Goal: Complete application form: Complete application form

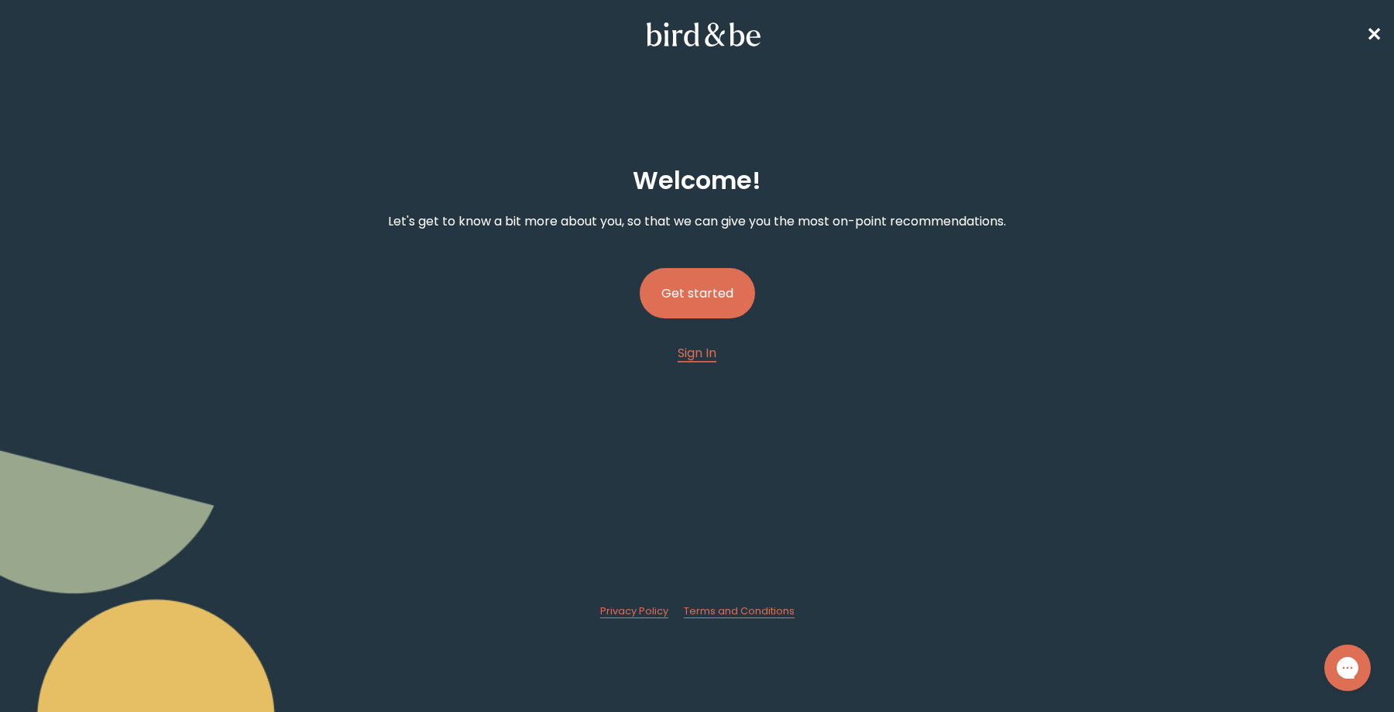
click at [680, 280] on button "Get started" at bounding box center [697, 293] width 115 height 50
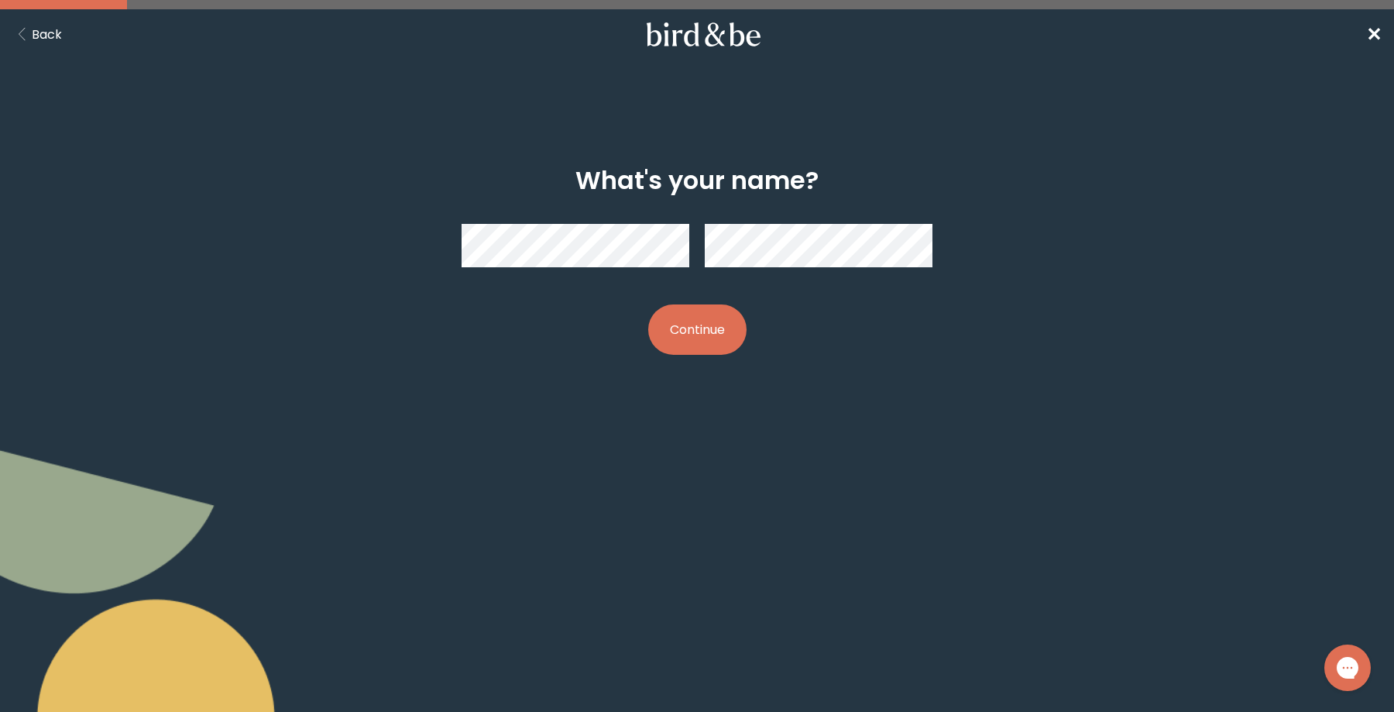
click at [686, 327] on button "Continue" at bounding box center [697, 329] width 98 height 50
click at [720, 325] on button "Continue" at bounding box center [697, 329] width 98 height 50
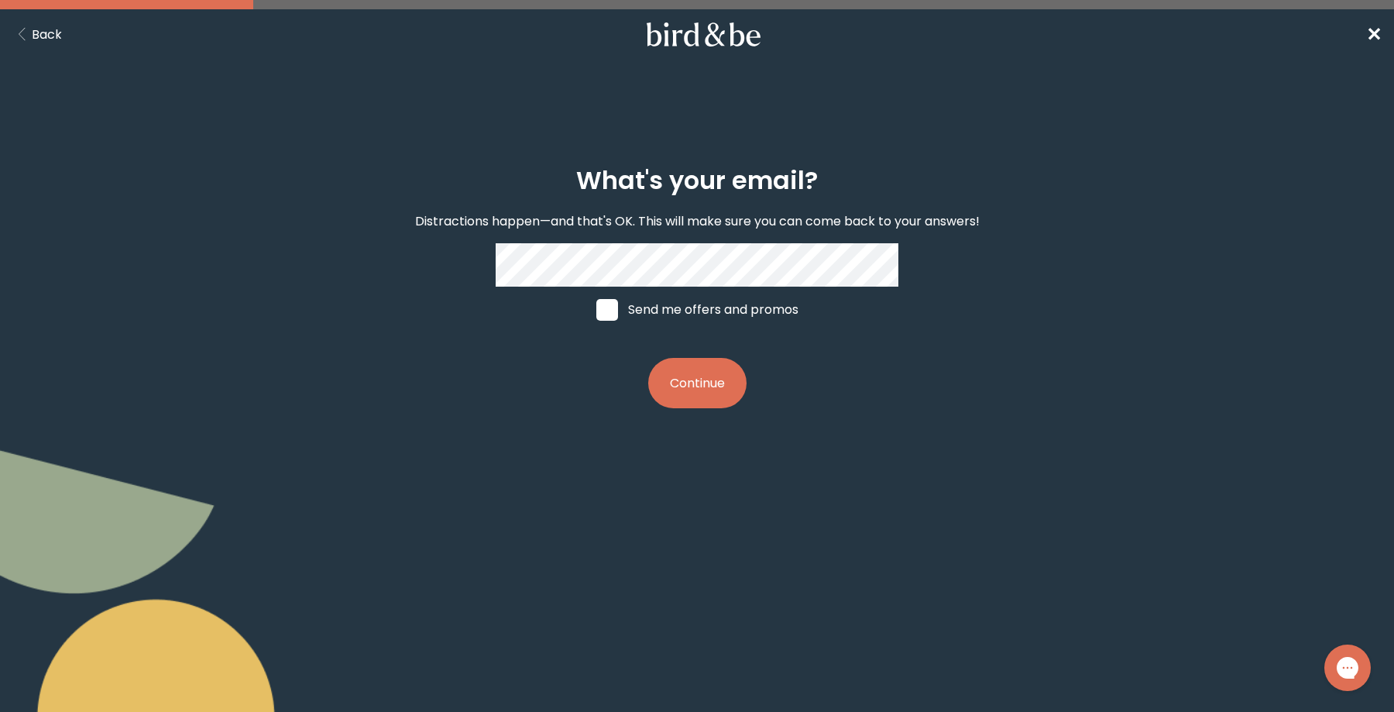
click at [691, 400] on button "Continue" at bounding box center [697, 383] width 98 height 50
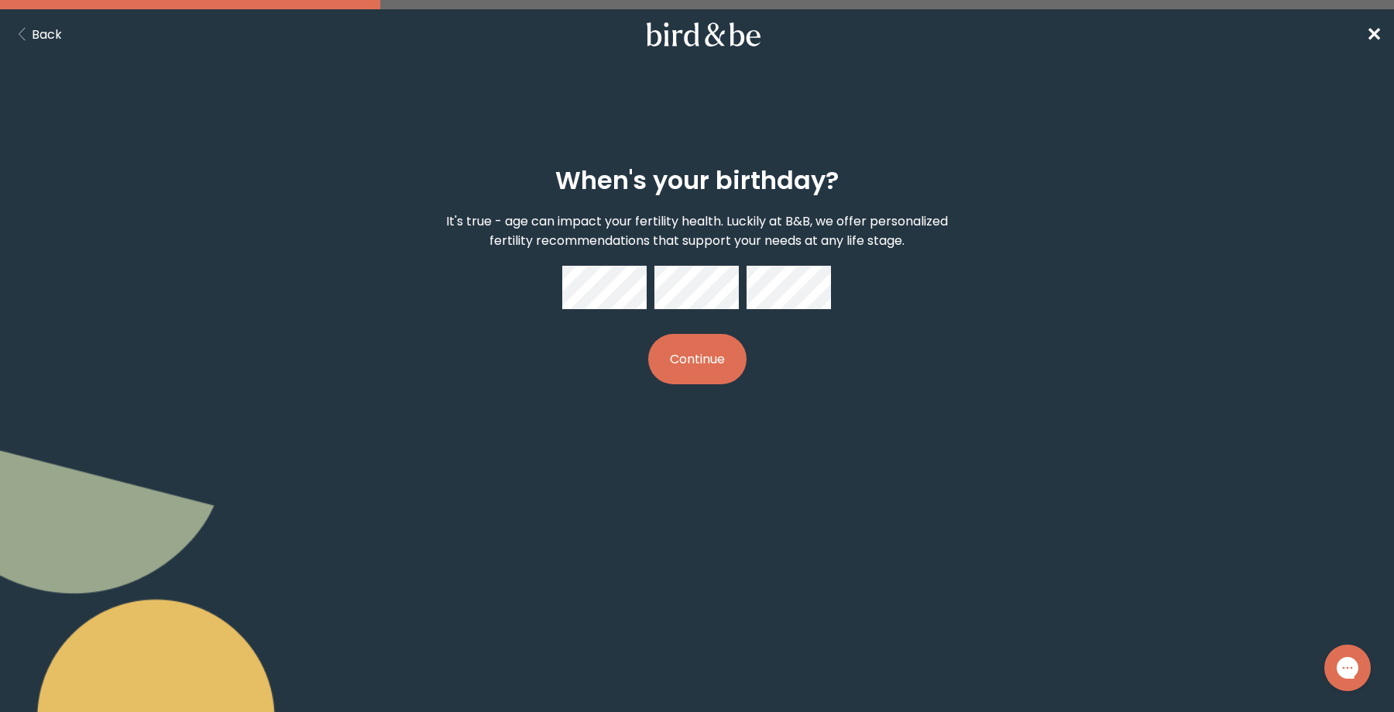
click at [704, 377] on button "Continue" at bounding box center [697, 359] width 98 height 50
click at [648, 334] on button "Continue" at bounding box center [697, 359] width 98 height 50
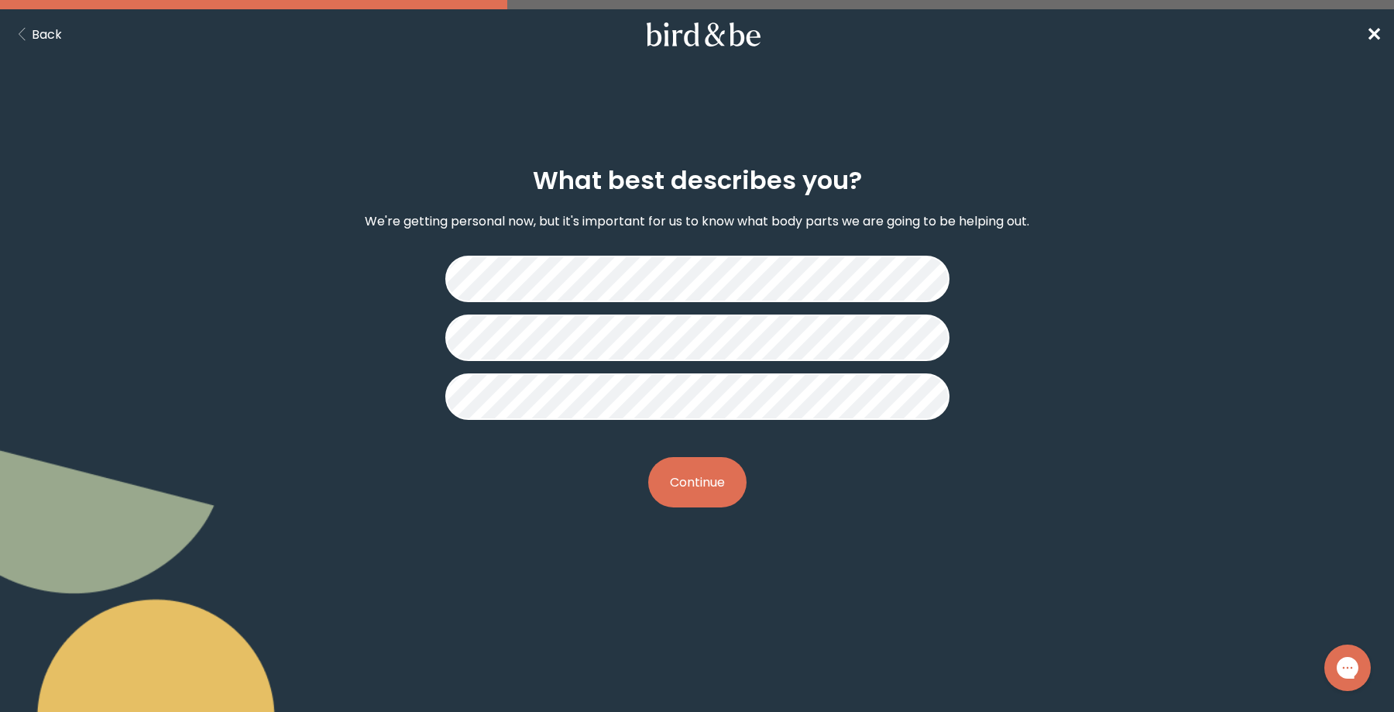
click at [695, 489] on button "Continue" at bounding box center [697, 482] width 98 height 50
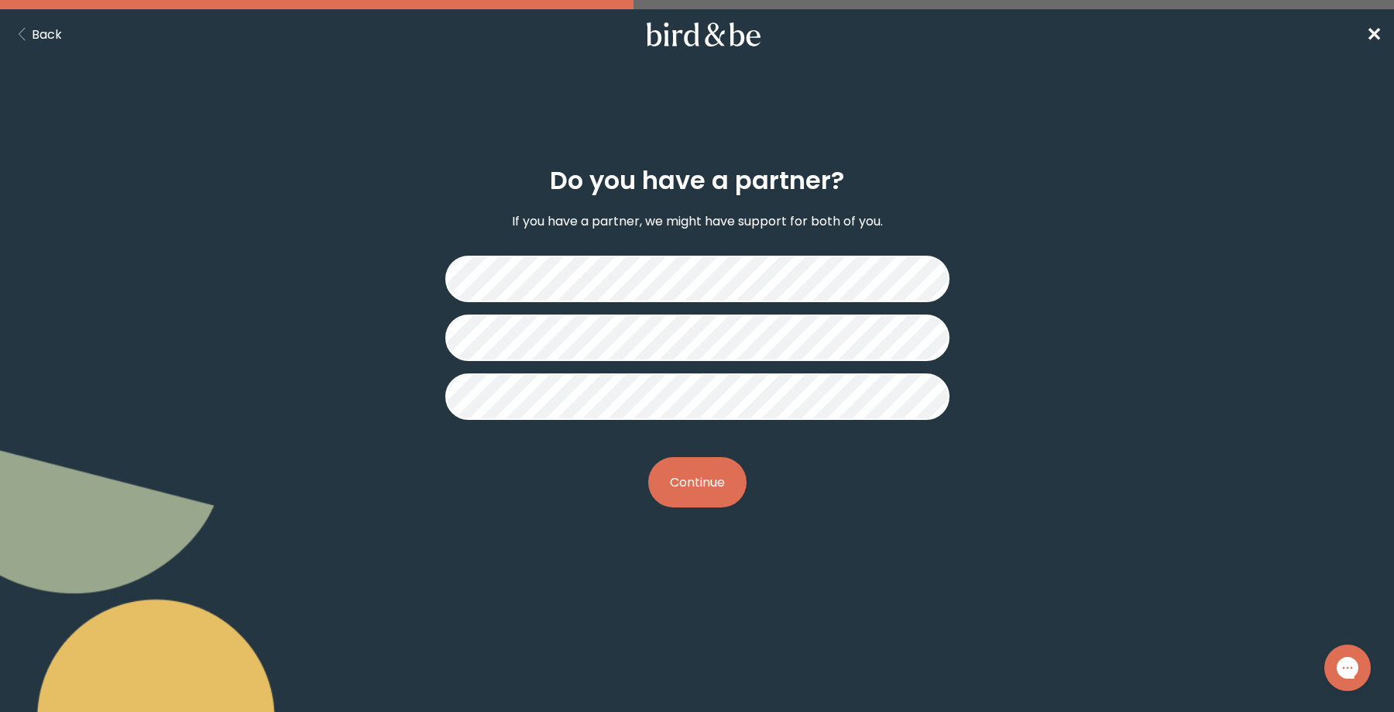
click at [692, 493] on button "Continue" at bounding box center [697, 482] width 98 height 50
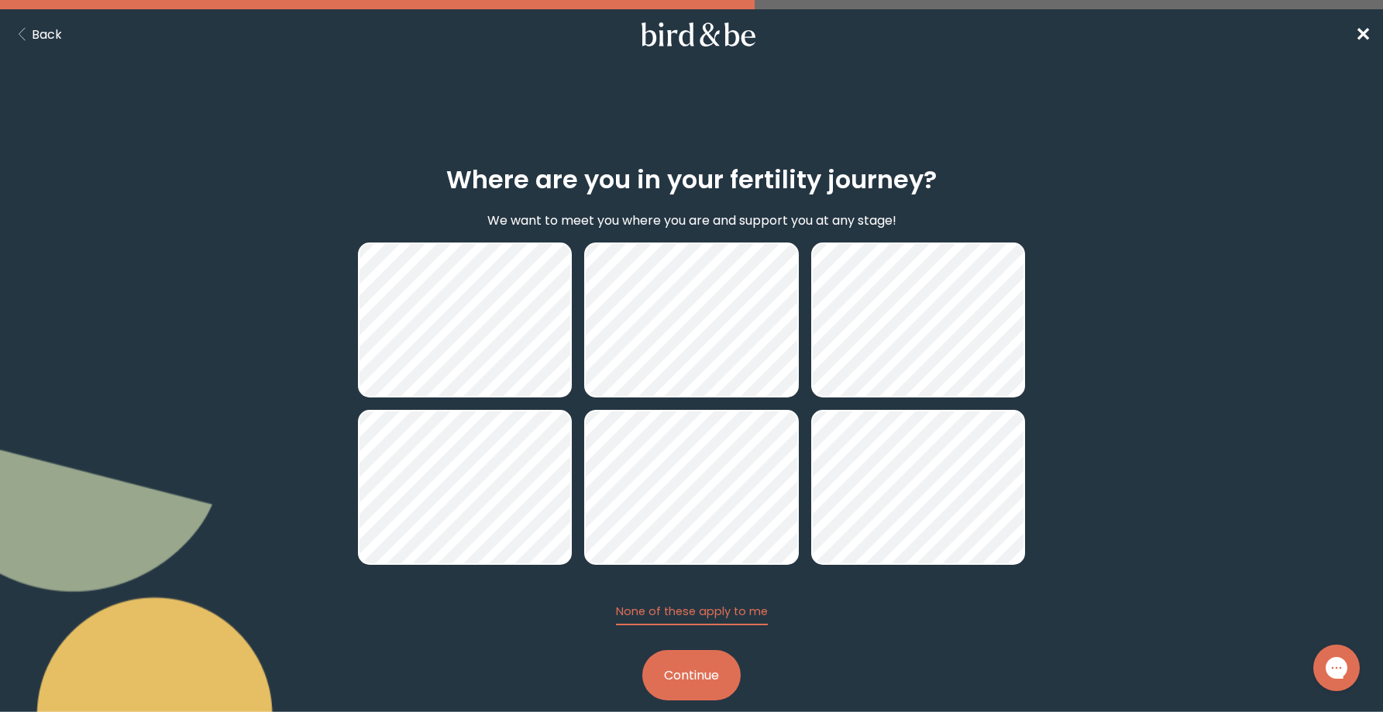
click at [704, 686] on button "Continue" at bounding box center [691, 675] width 98 height 50
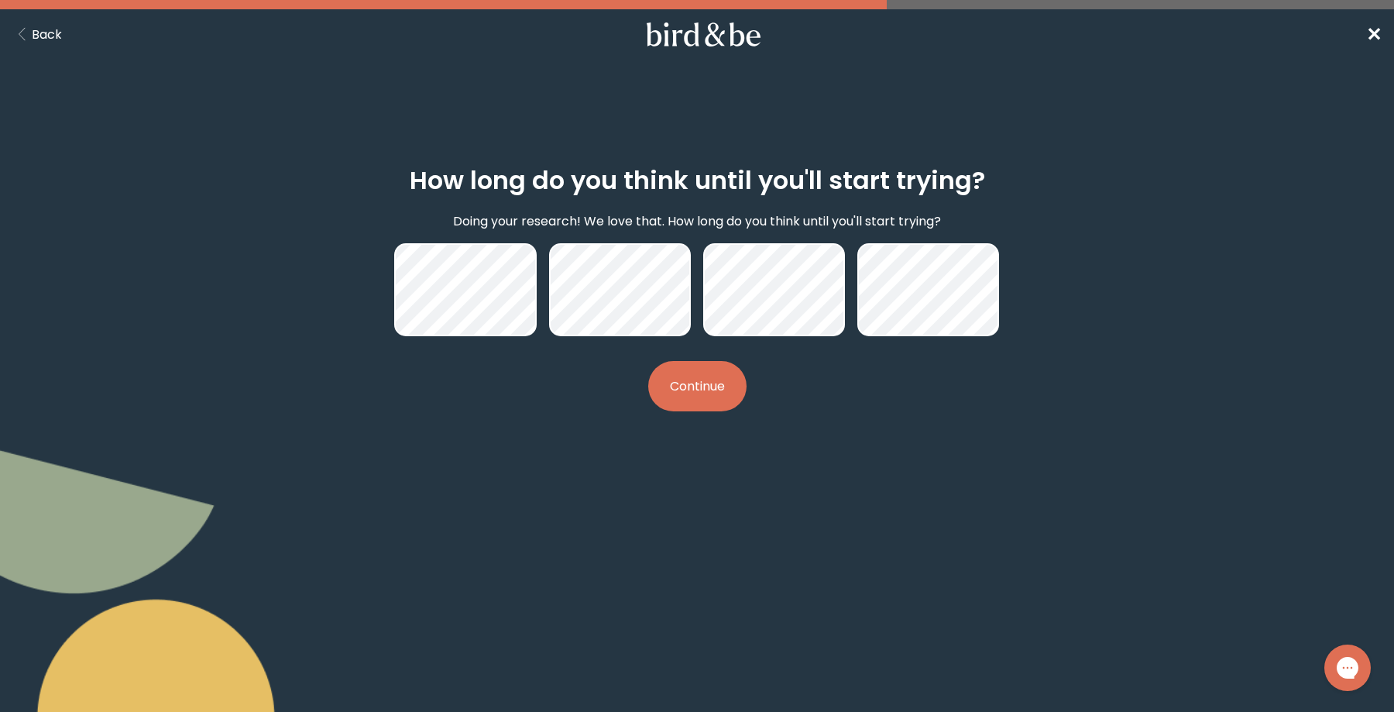
click at [707, 380] on button "Continue" at bounding box center [697, 386] width 98 height 50
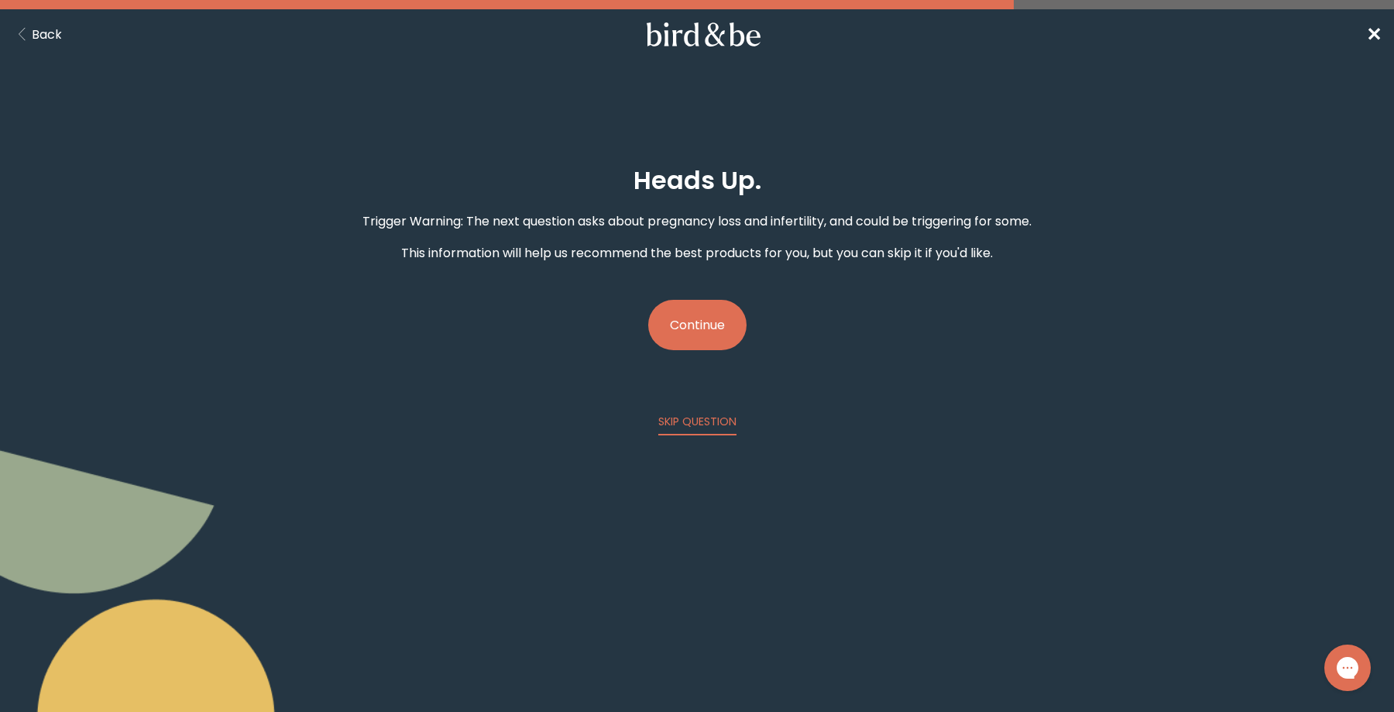
click at [703, 350] on button "Continue" at bounding box center [697, 325] width 98 height 50
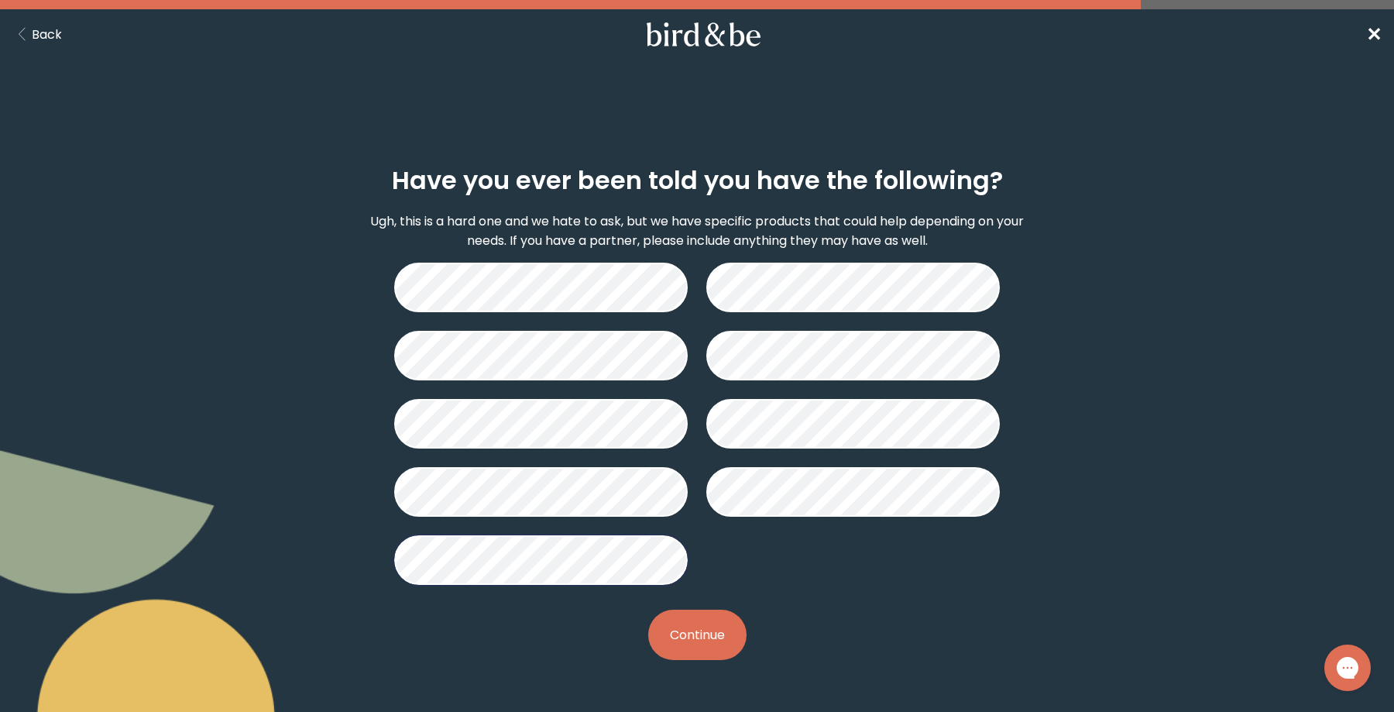
click at [703, 639] on button "Continue" at bounding box center [697, 635] width 98 height 50
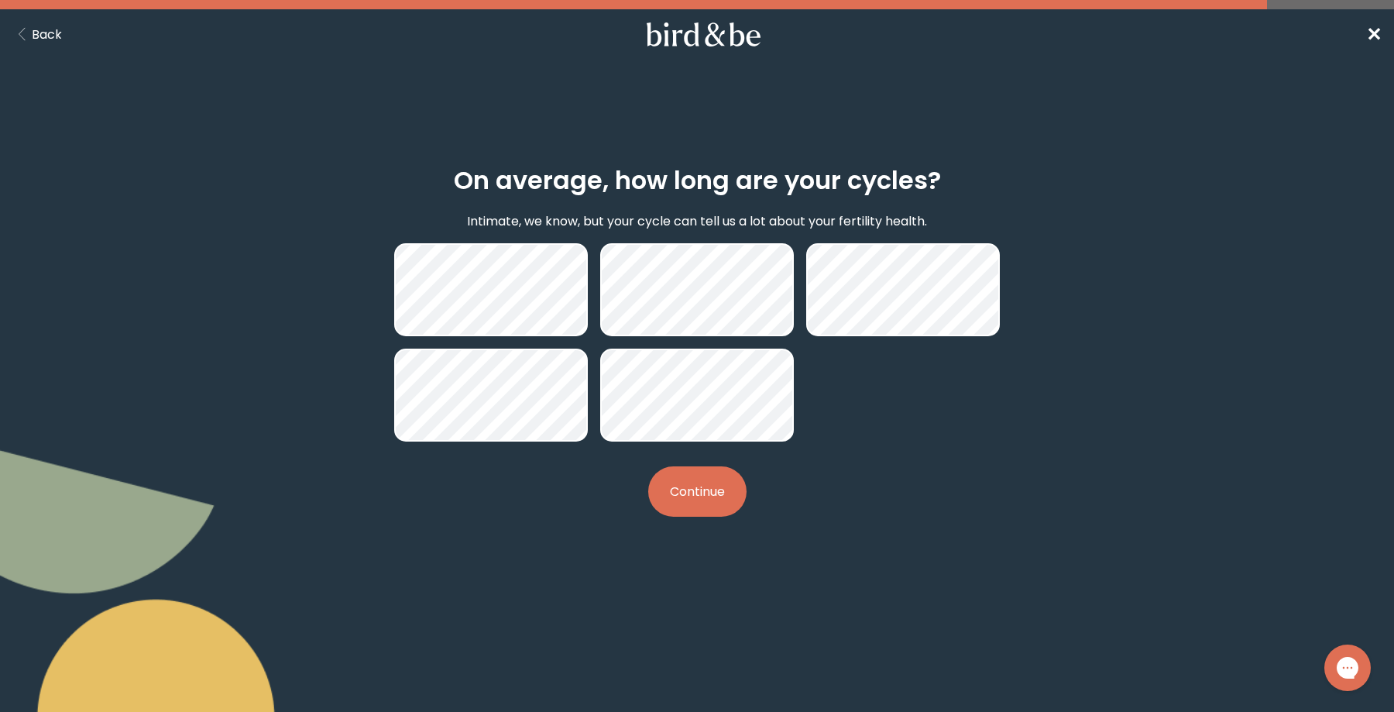
click at [700, 493] on button "Continue" at bounding box center [697, 491] width 98 height 50
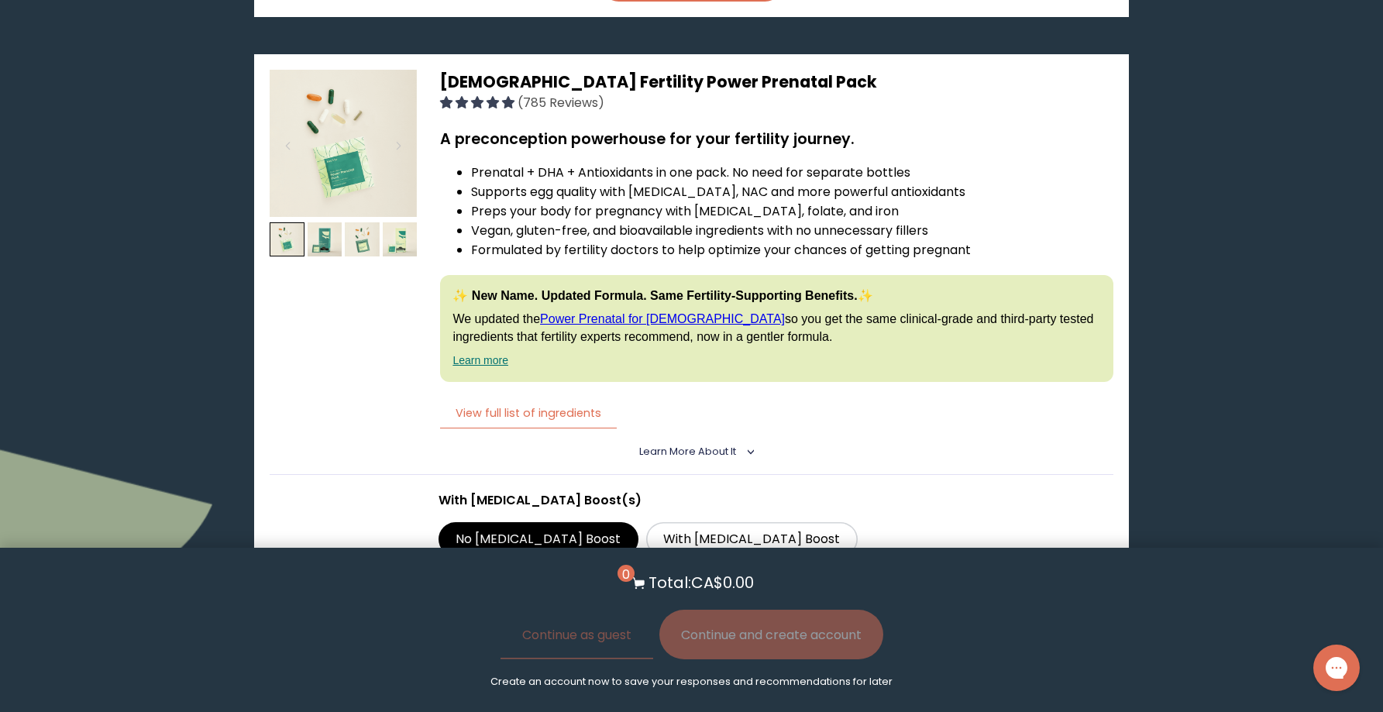
scroll to position [3108, 0]
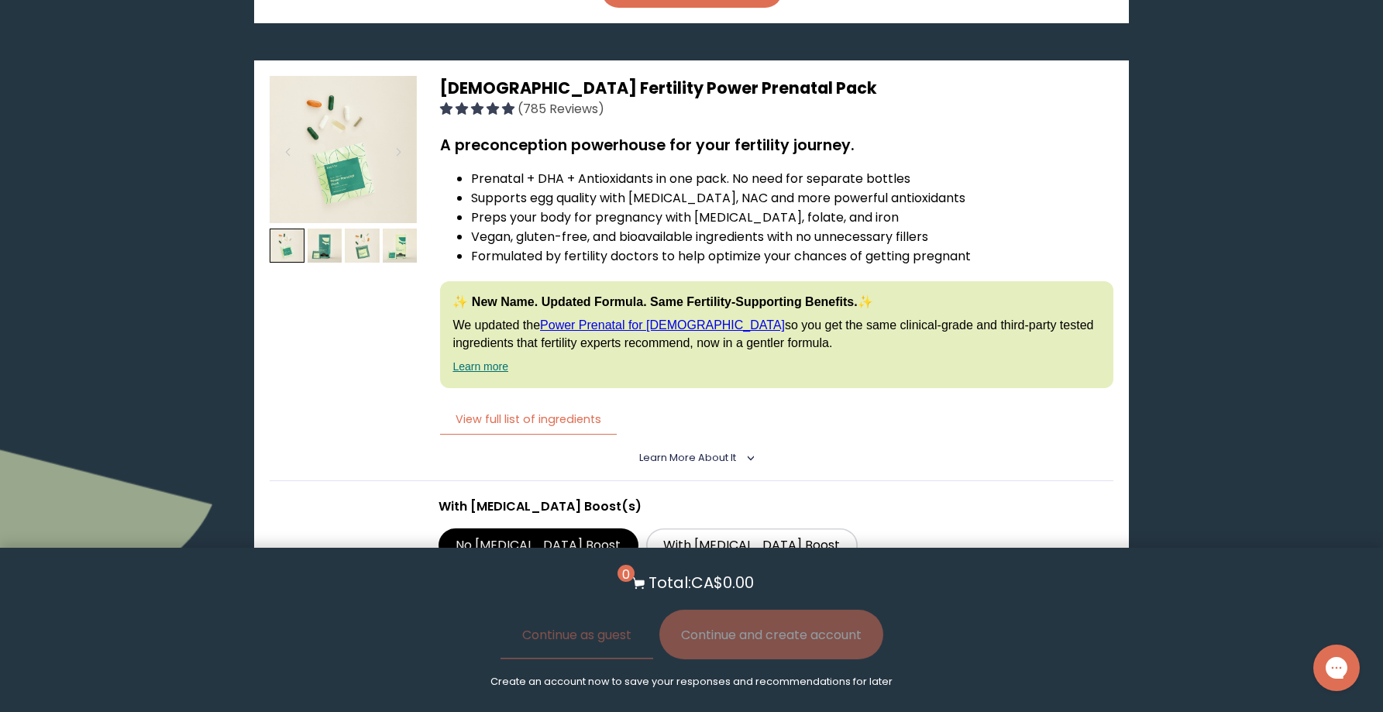
click at [568, 77] on span "[DEMOGRAPHIC_DATA] Fertility Power Prenatal Pack" at bounding box center [658, 88] width 437 height 22
